Goal: Go to known website: Go to known website

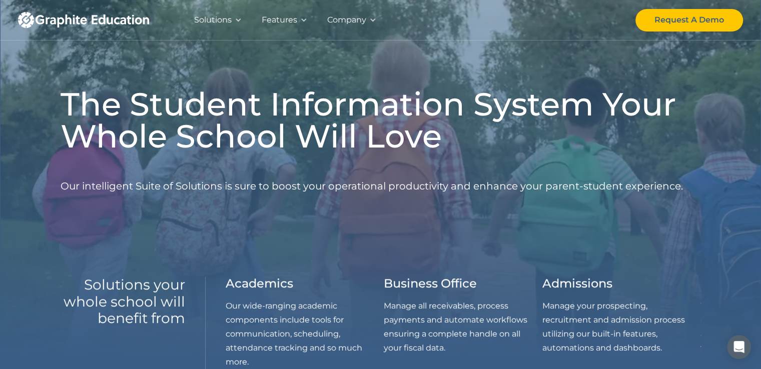
click at [104, 19] on img "home" at bounding box center [83, 20] width 131 height 16
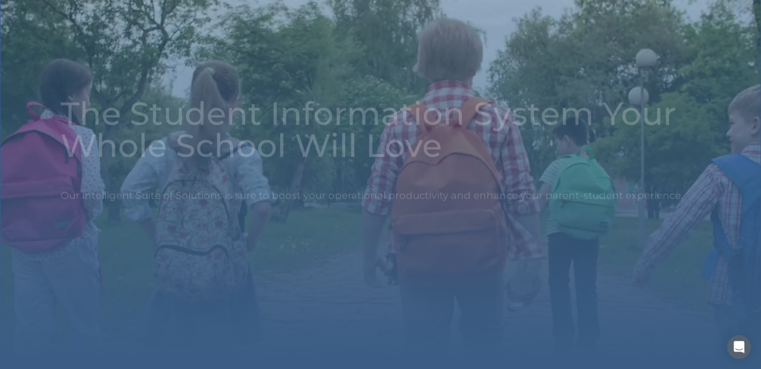
click at [107, 19] on link "home" at bounding box center [93, 32] width 150 height 40
